Goal: Task Accomplishment & Management: Use online tool/utility

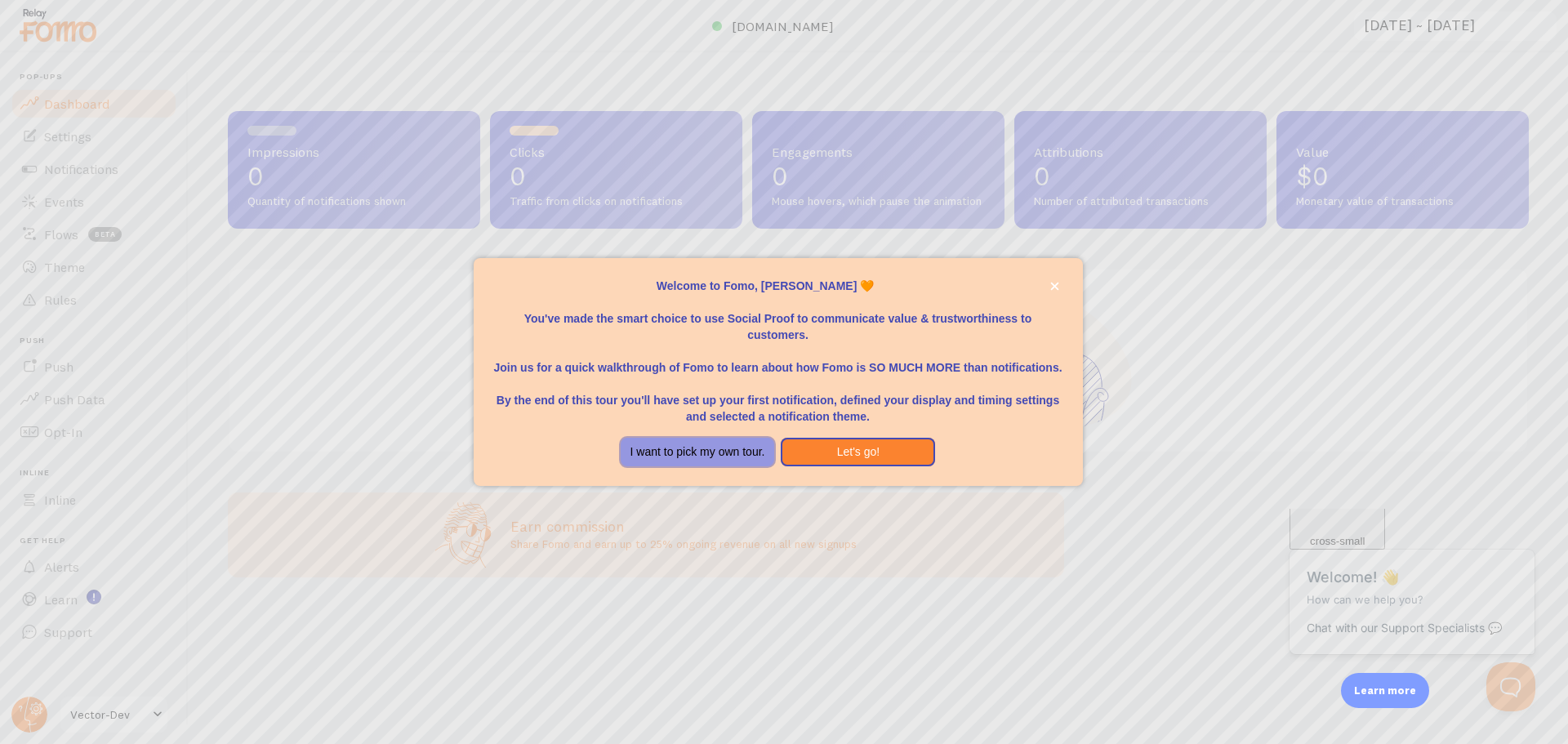
click at [751, 452] on button "I want to pick my own tour." at bounding box center [698, 453] width 154 height 29
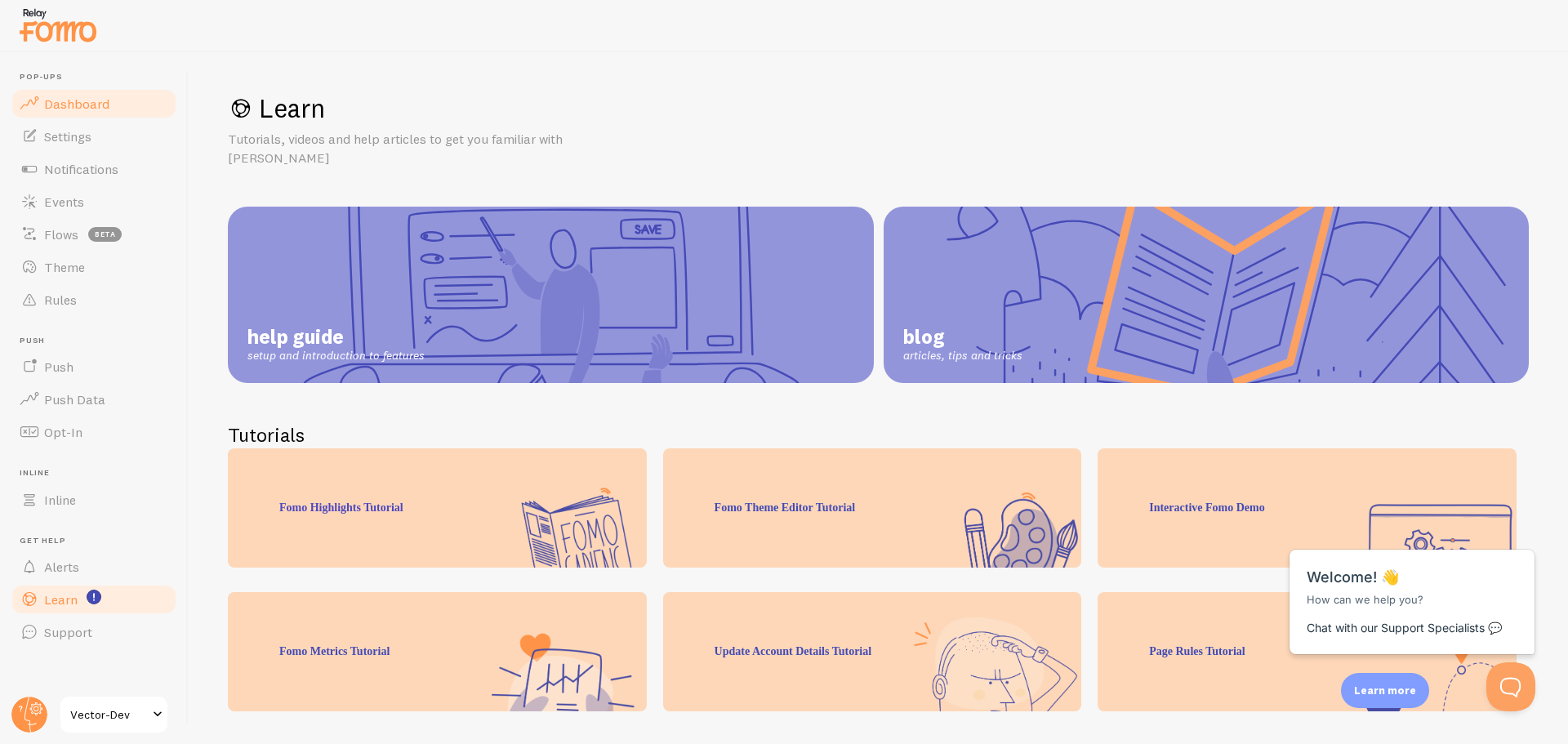
click at [114, 99] on link "Dashboard" at bounding box center [94, 104] width 168 height 33
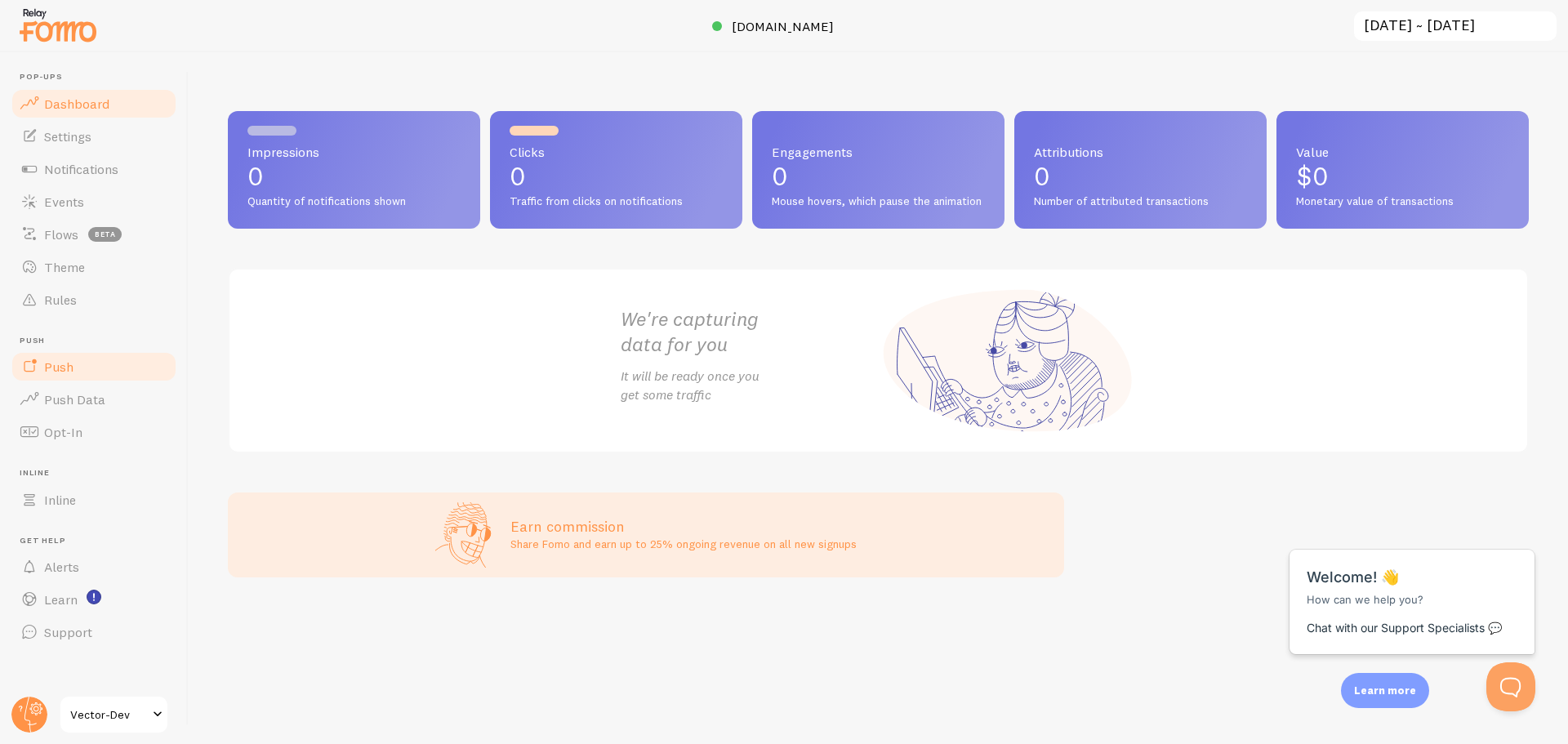
click at [75, 371] on link "Push" at bounding box center [94, 367] width 168 height 33
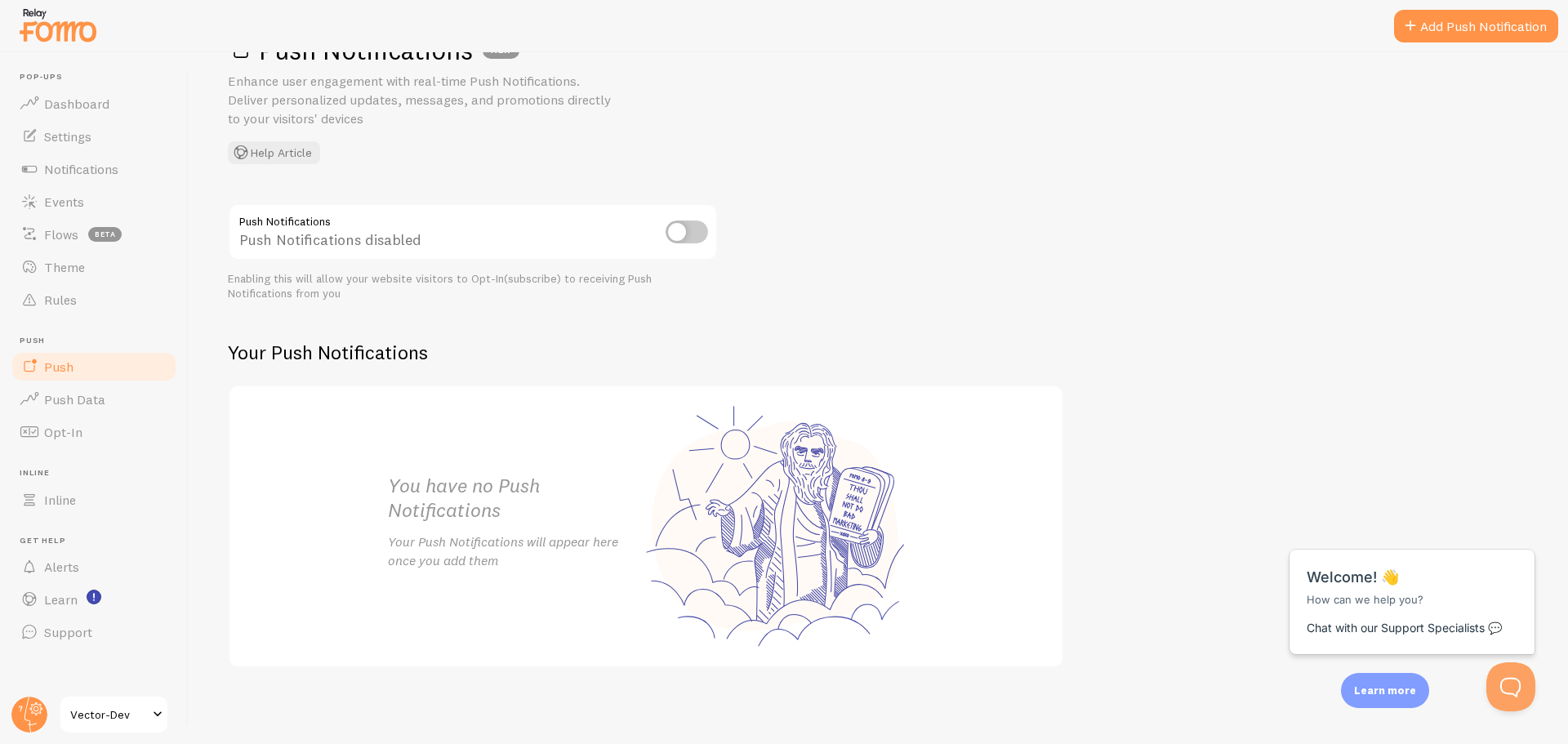
scroll to position [61, 0]
drag, startPoint x: 946, startPoint y: 299, endPoint x: 931, endPoint y: 409, distance: 111.0
click at [71, 181] on link "Notifications" at bounding box center [94, 169] width 168 height 33
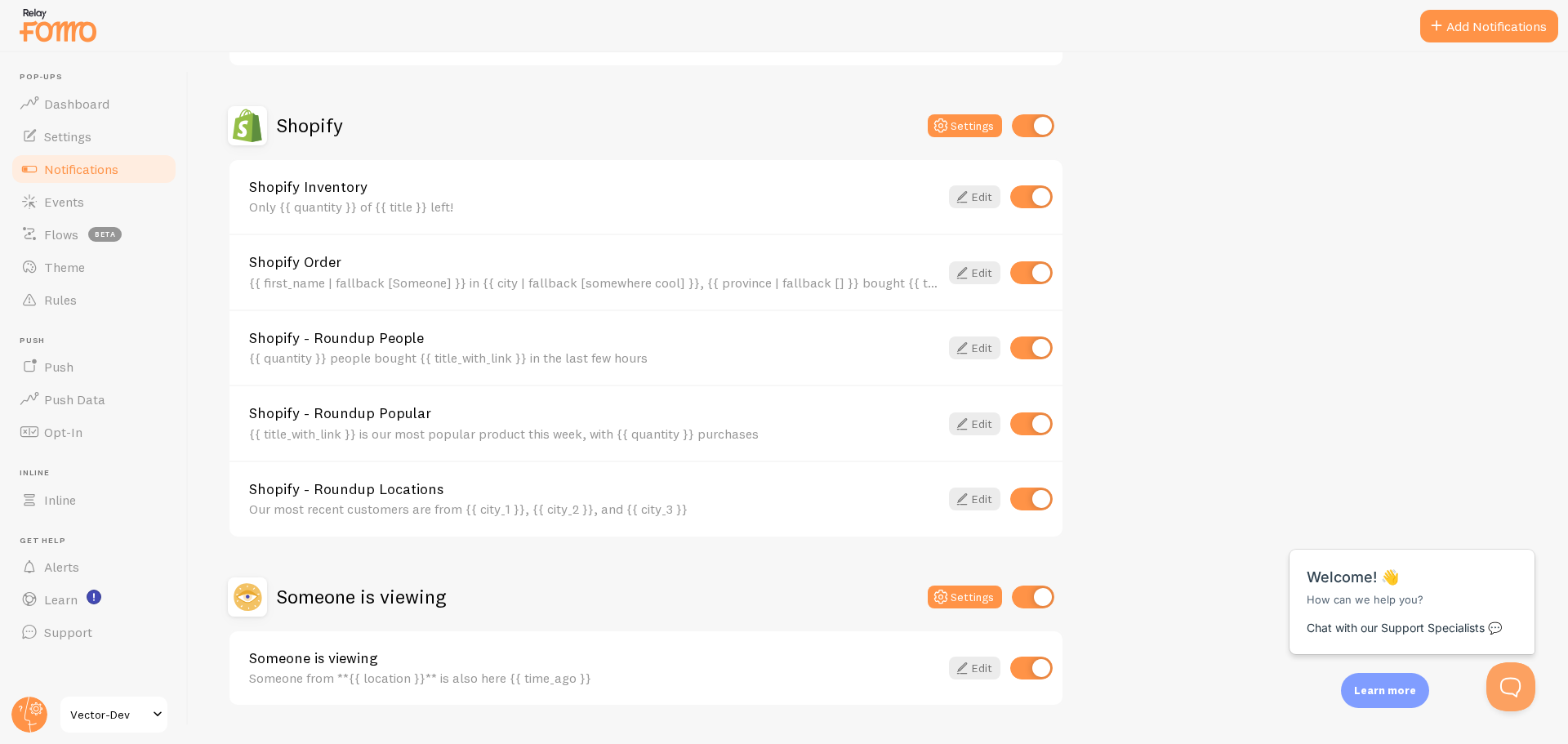
drag, startPoint x: 738, startPoint y: 204, endPoint x: 745, endPoint y: 245, distance: 41.6
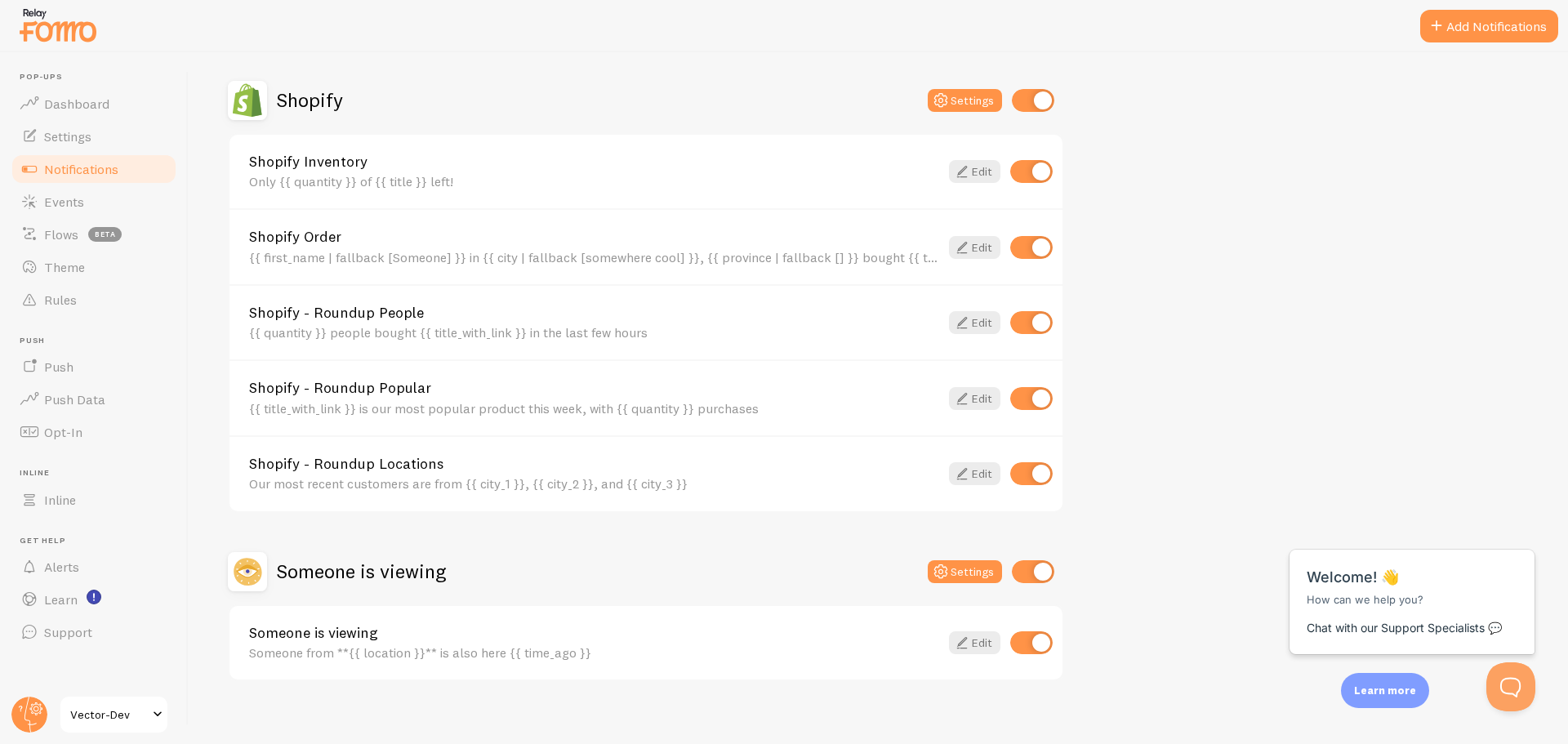
scroll to position [571, 0]
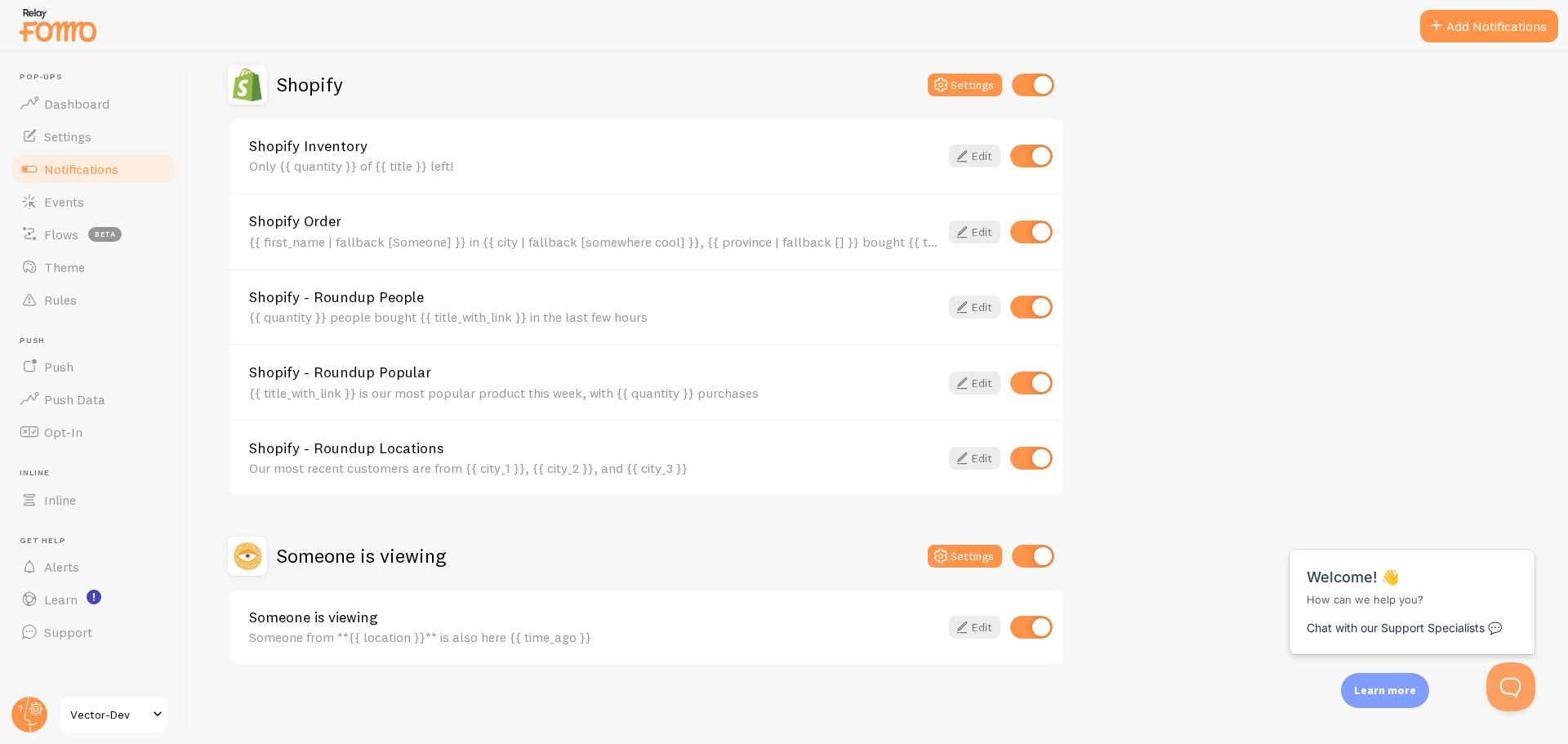
drag, startPoint x: 1188, startPoint y: 273, endPoint x: 1179, endPoint y: 357, distance: 84.5
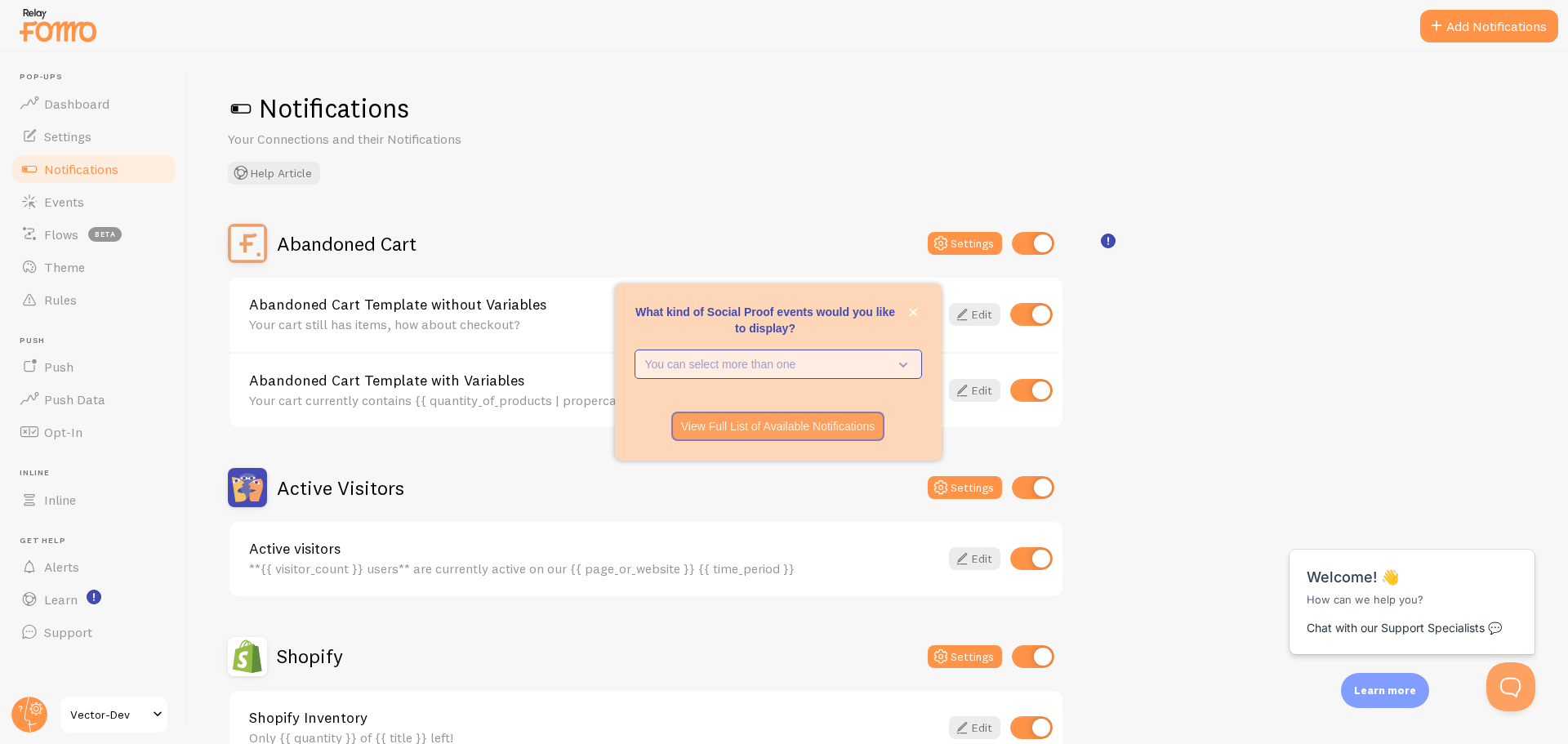
click at [887, 360] on p "You can select more than one" at bounding box center [766, 364] width 243 height 16
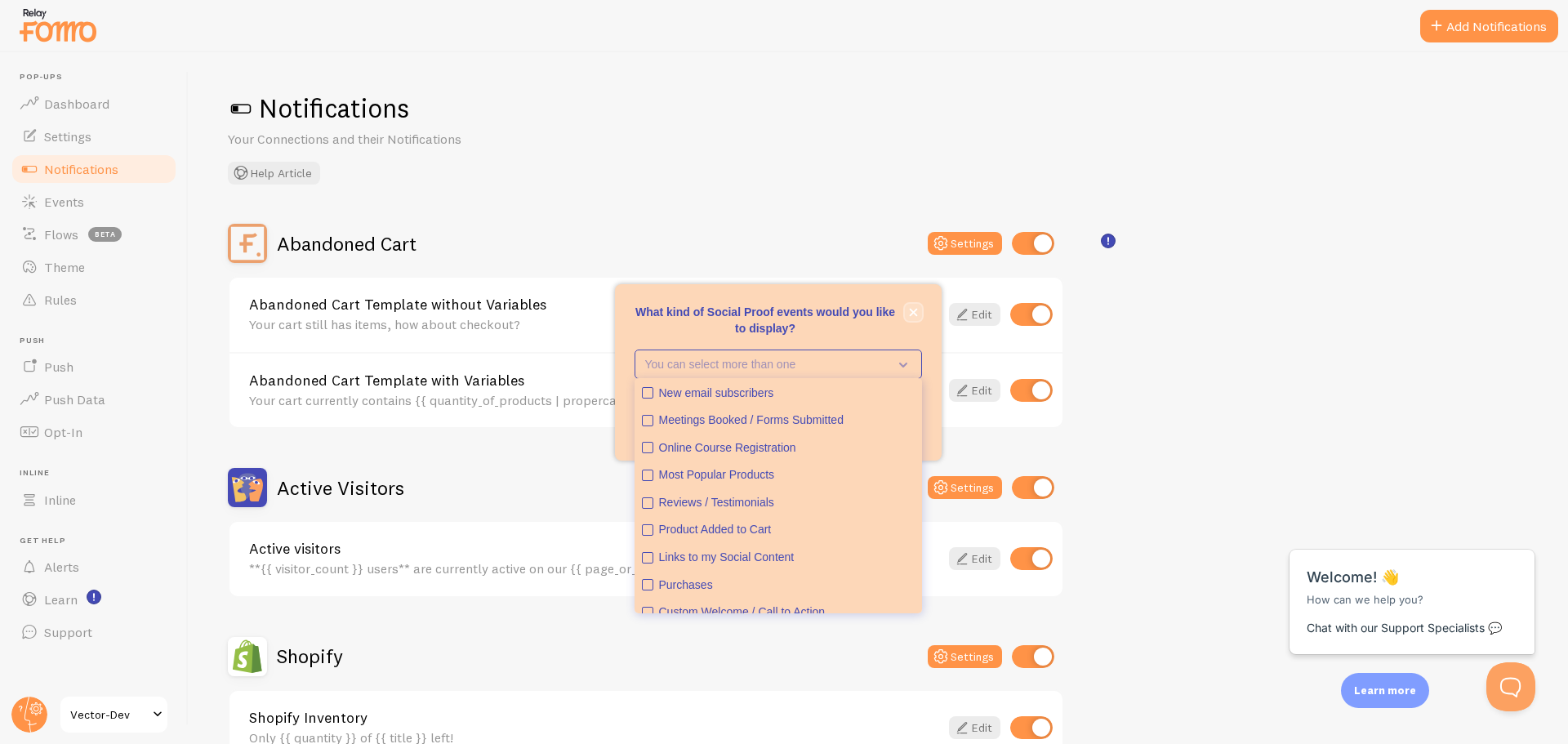
click at [907, 318] on button "close," at bounding box center [913, 313] width 17 height 17
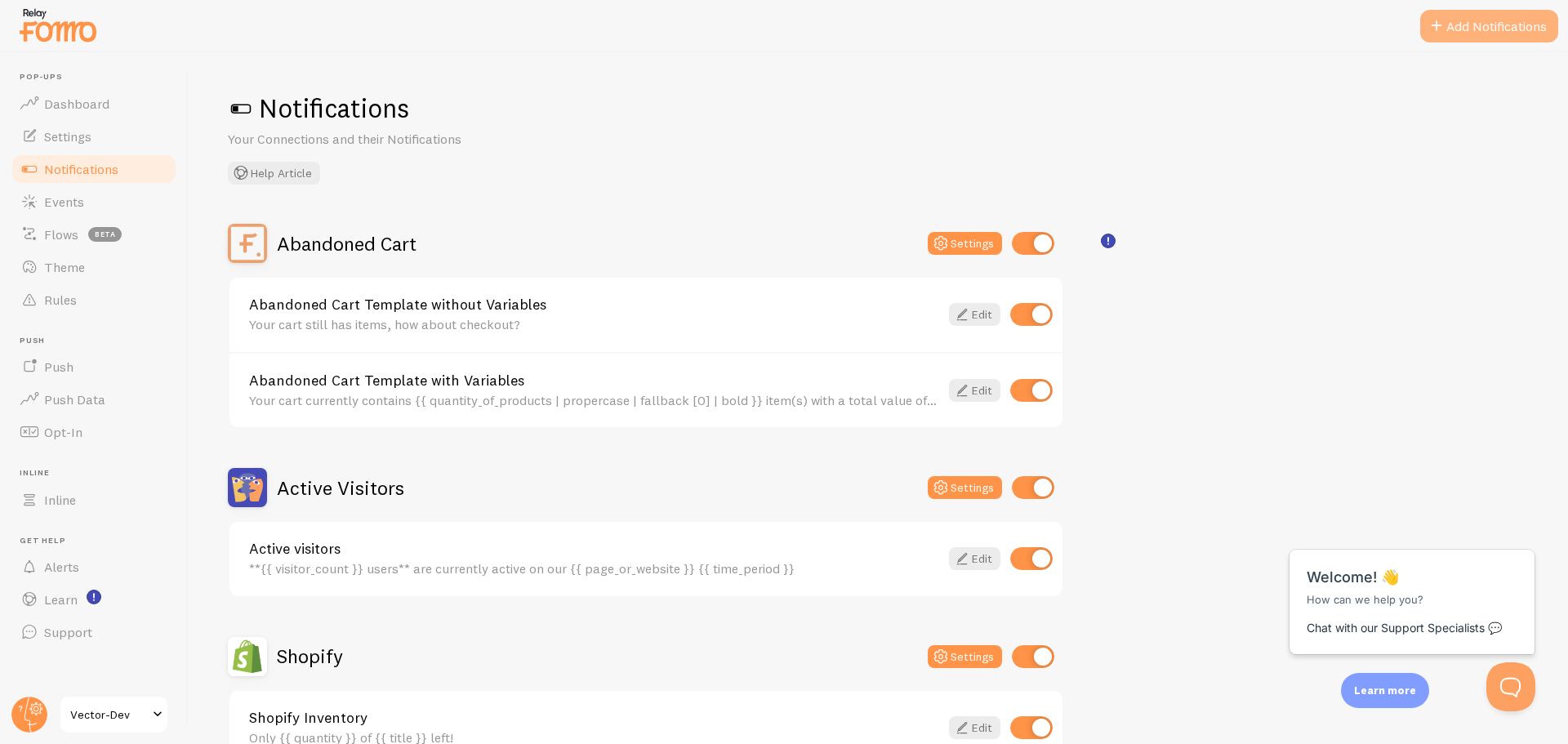
click at [1441, 18] on span at bounding box center [1436, 26] width 19 height 19
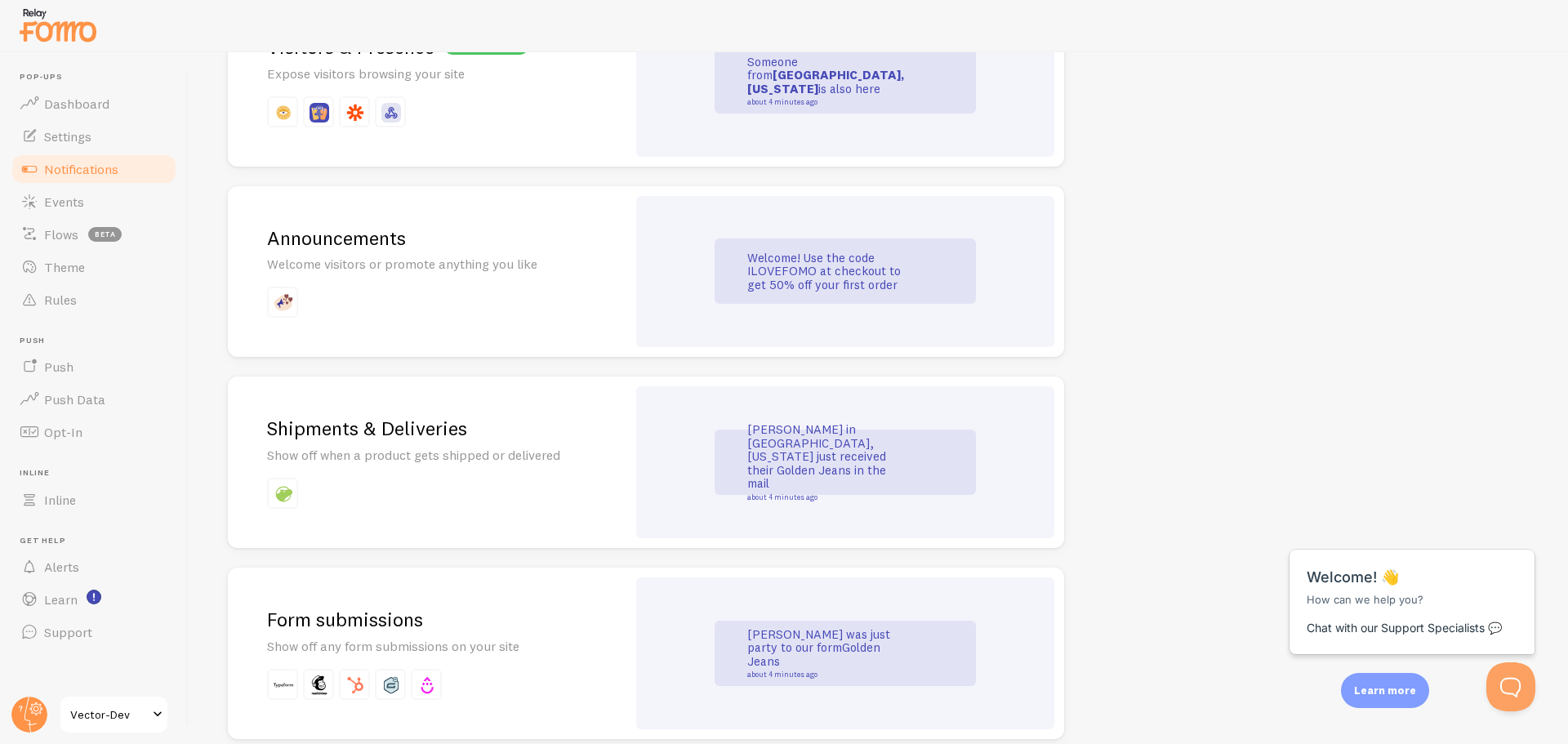
drag, startPoint x: 1148, startPoint y: 271, endPoint x: 1146, endPoint y: 348, distance: 77.0
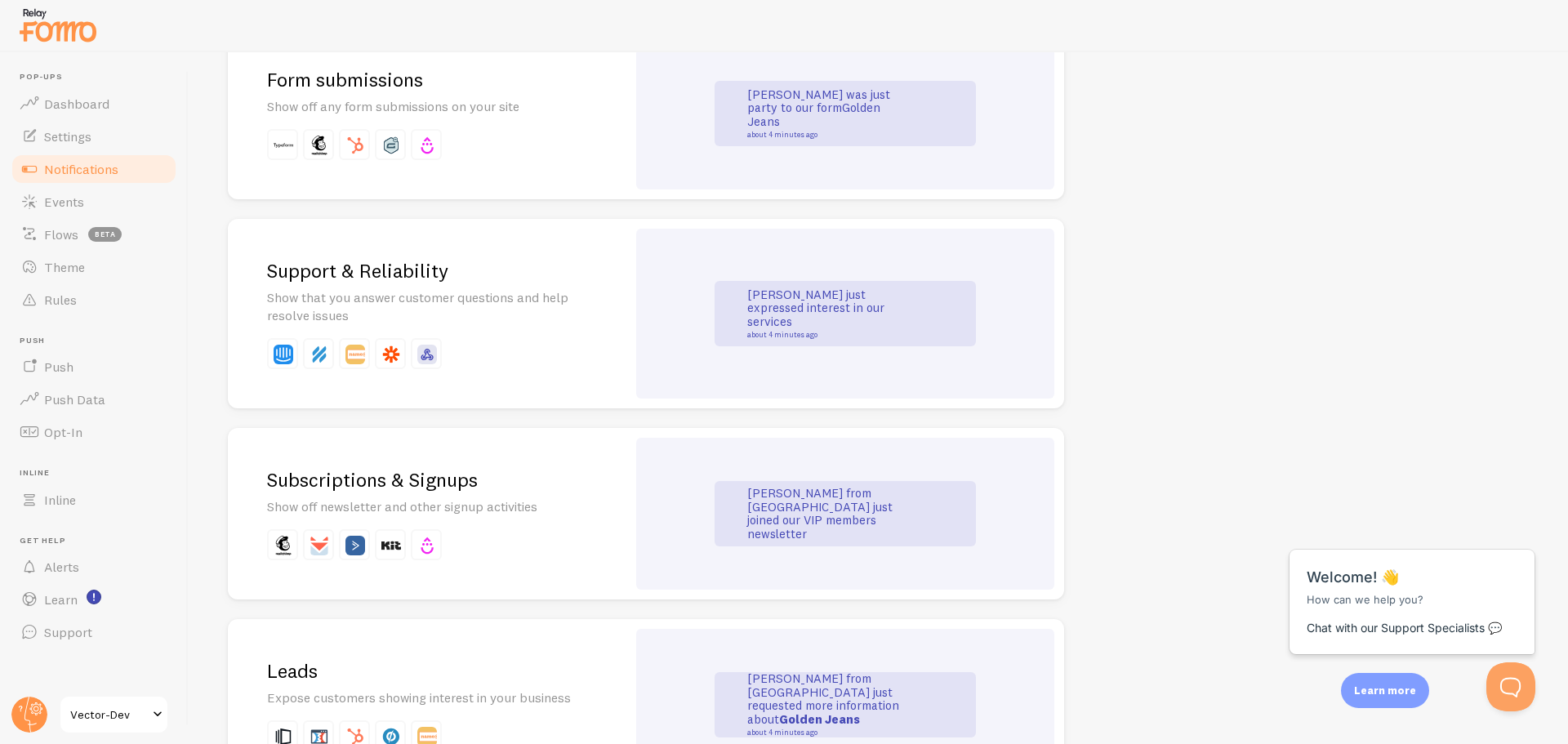
drag, startPoint x: 1130, startPoint y: 475, endPoint x: 1129, endPoint y: 491, distance: 16.0
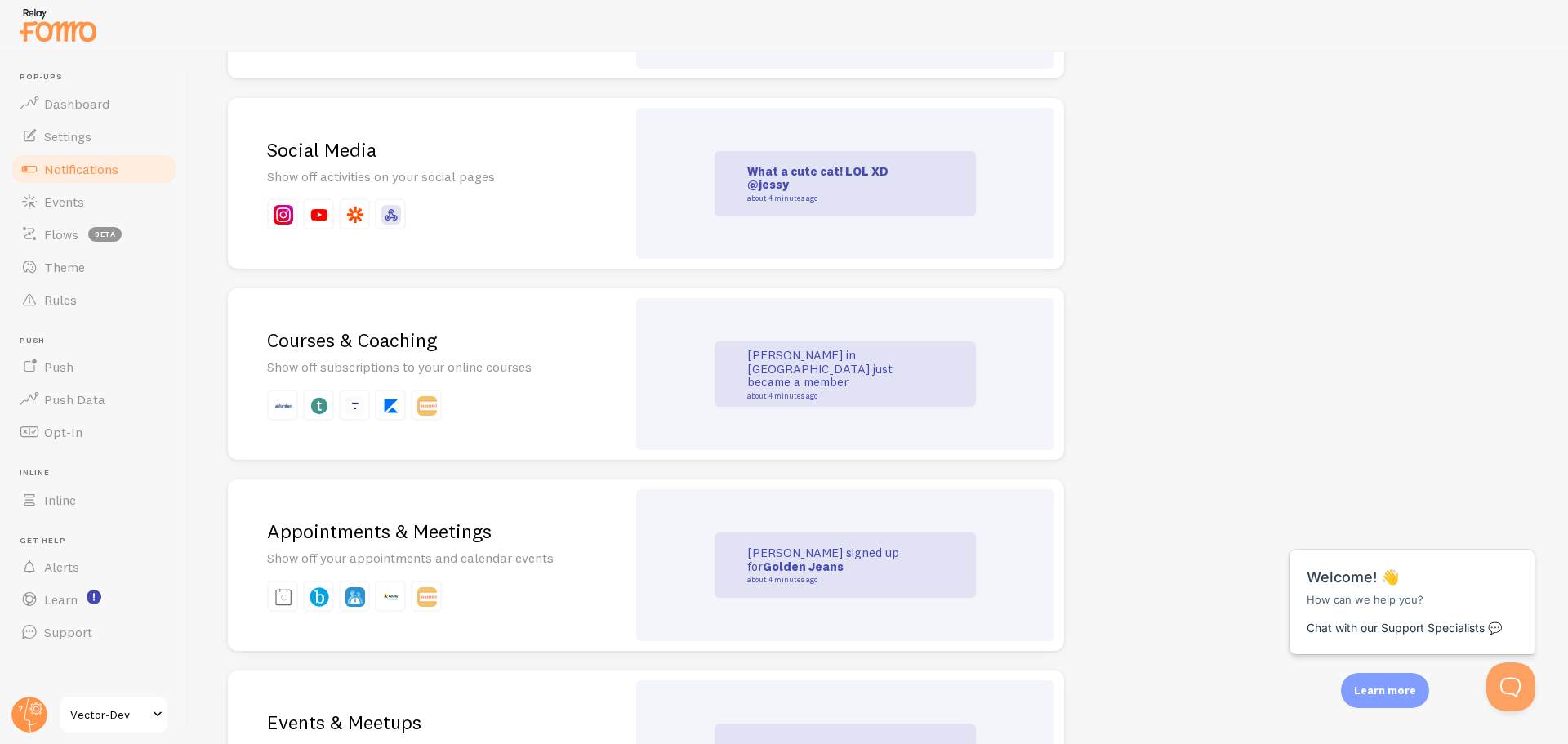
drag, startPoint x: 1140, startPoint y: 375, endPoint x: 1130, endPoint y: 479, distance: 104.5
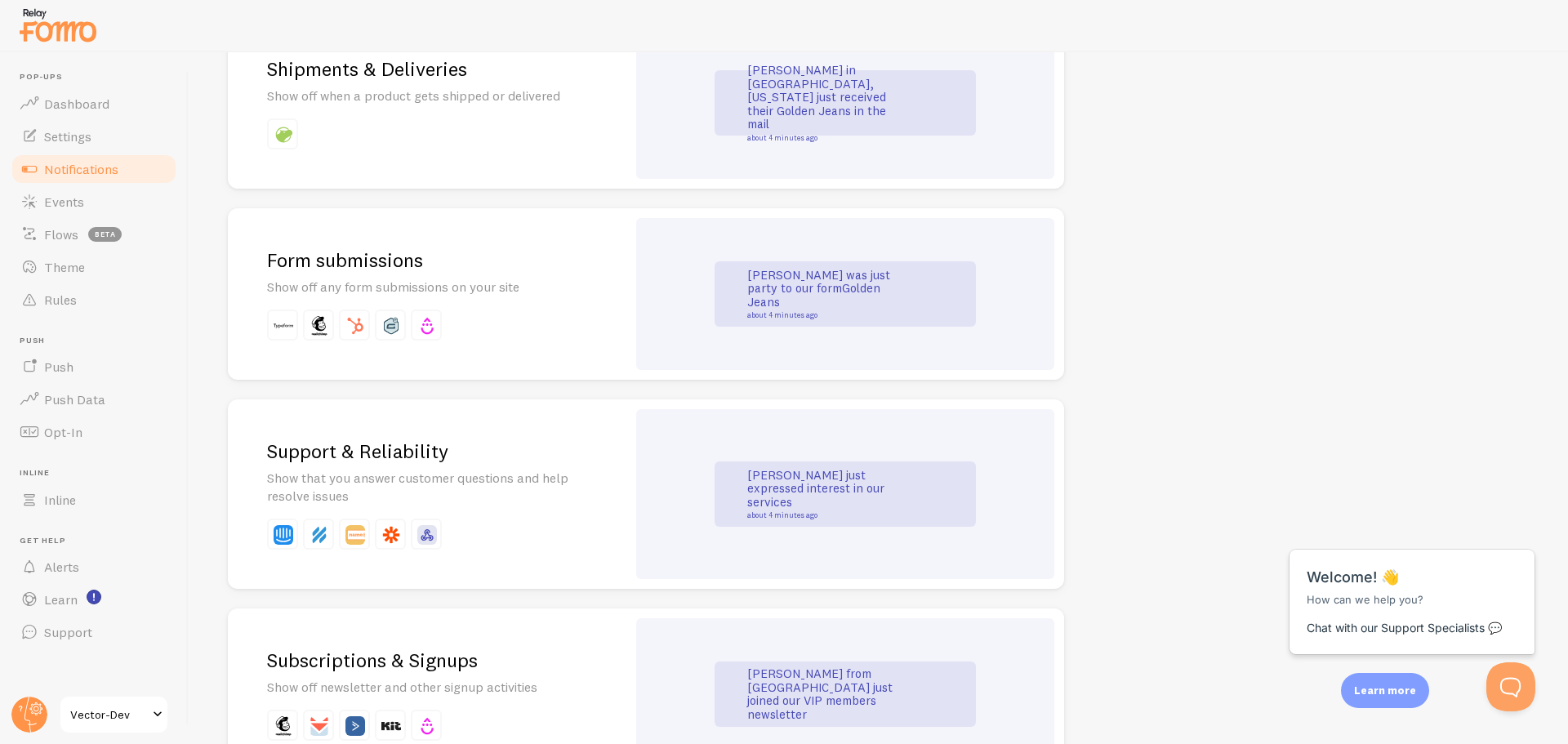
scroll to position [0, 0]
